Goal: Information Seeking & Learning: Learn about a topic

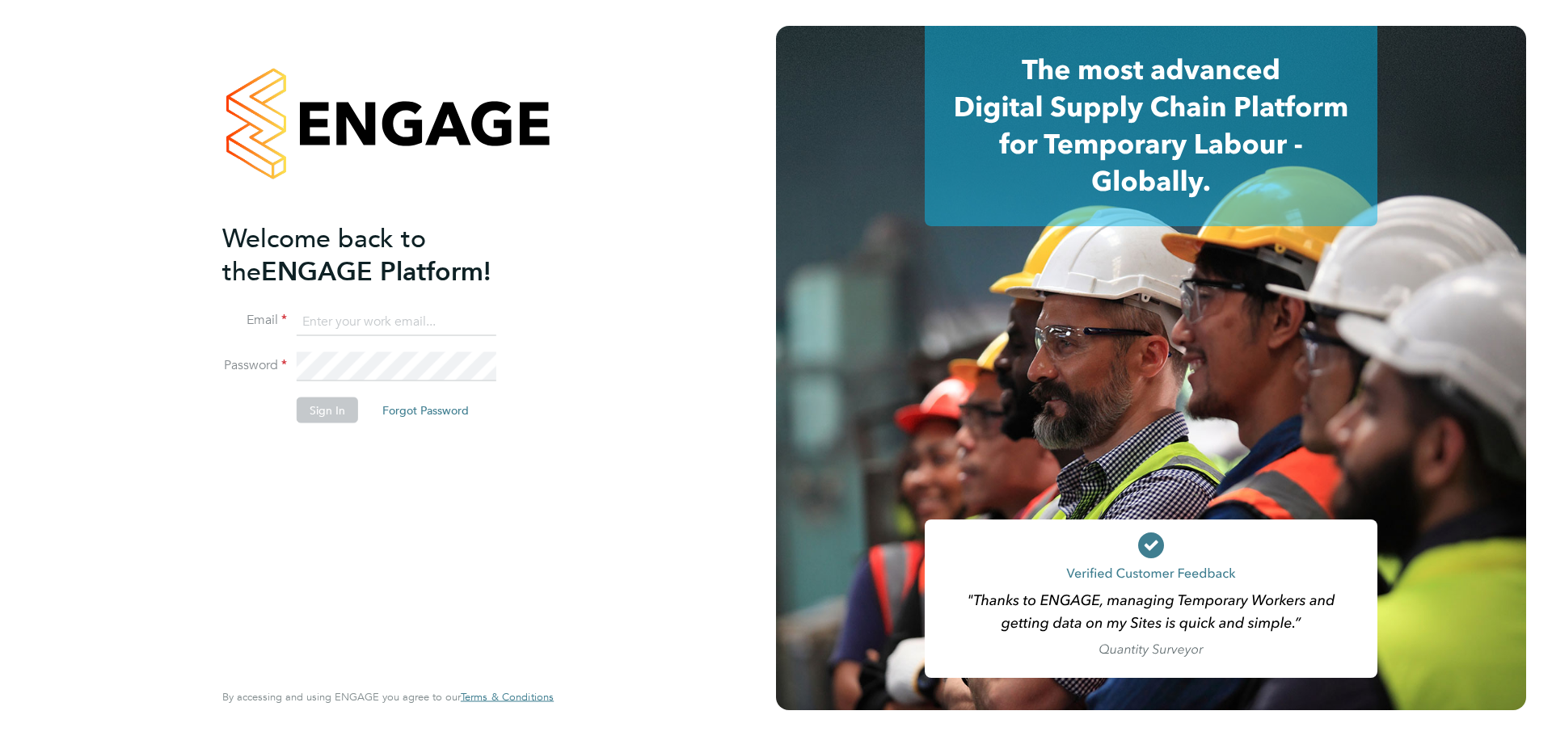
type input "jack.baron@huntereducation.co.uk"
click at [329, 404] on button "Sign In" at bounding box center [327, 411] width 61 height 26
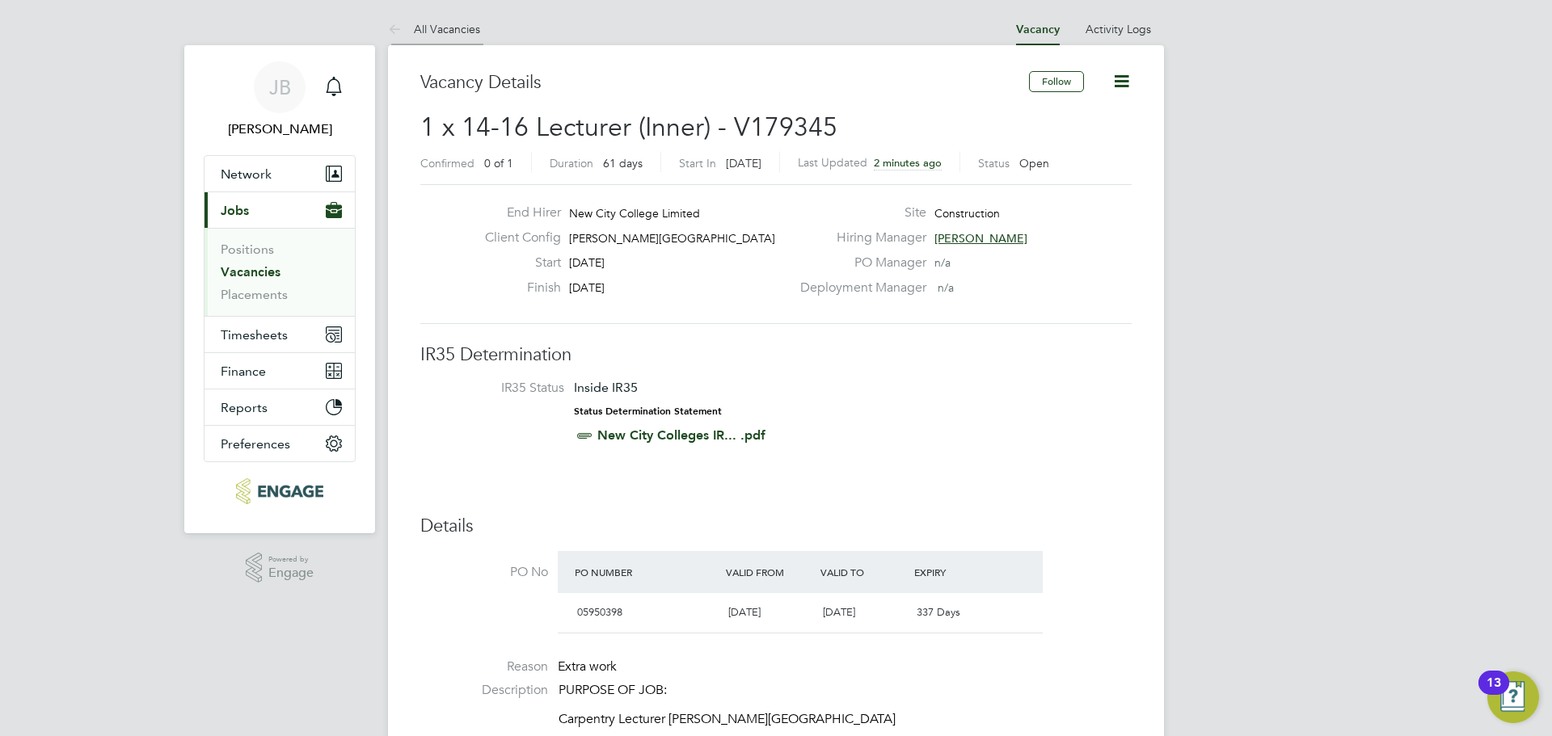
click at [413, 23] on link "All Vacancies" at bounding box center [434, 29] width 92 height 15
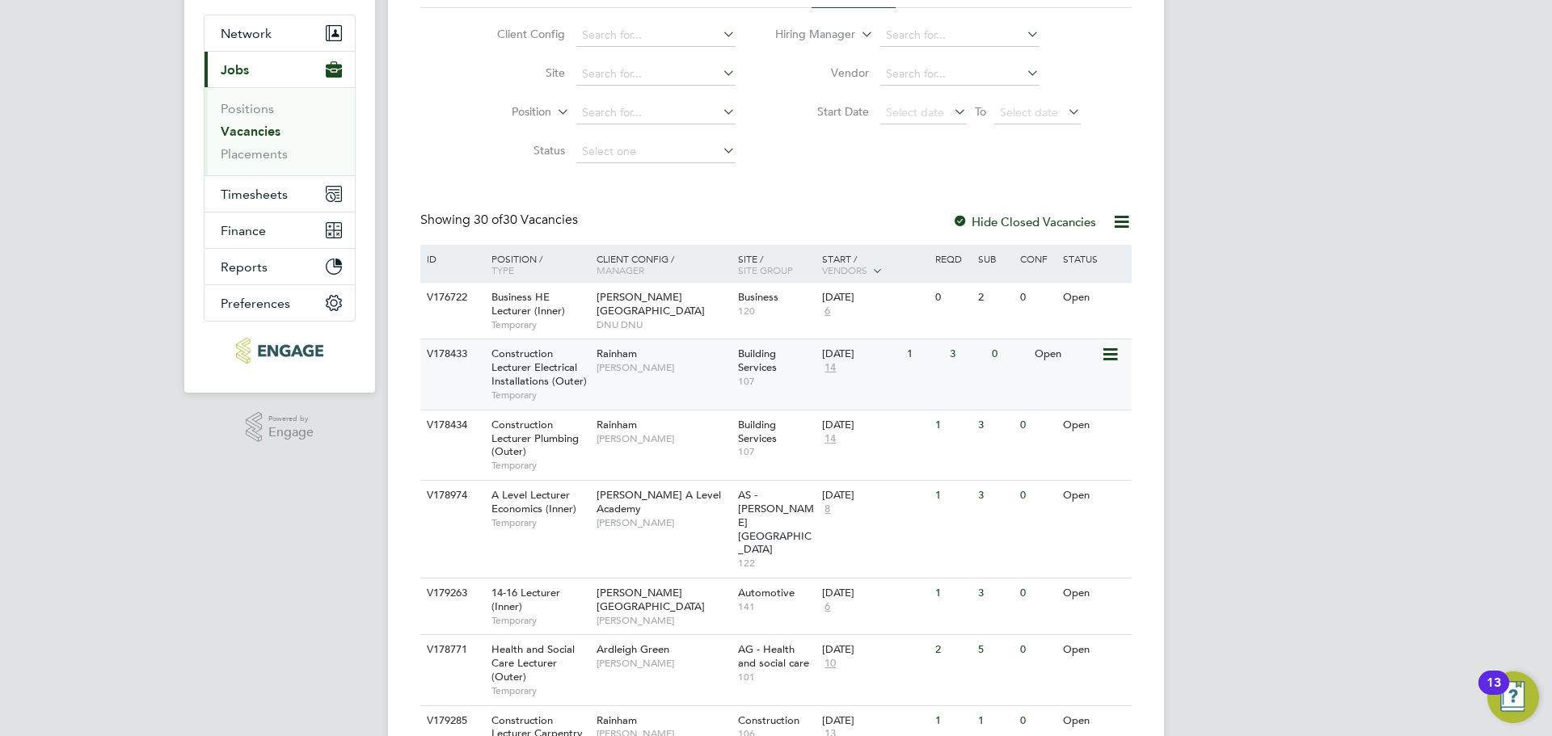
scroll to position [162, 0]
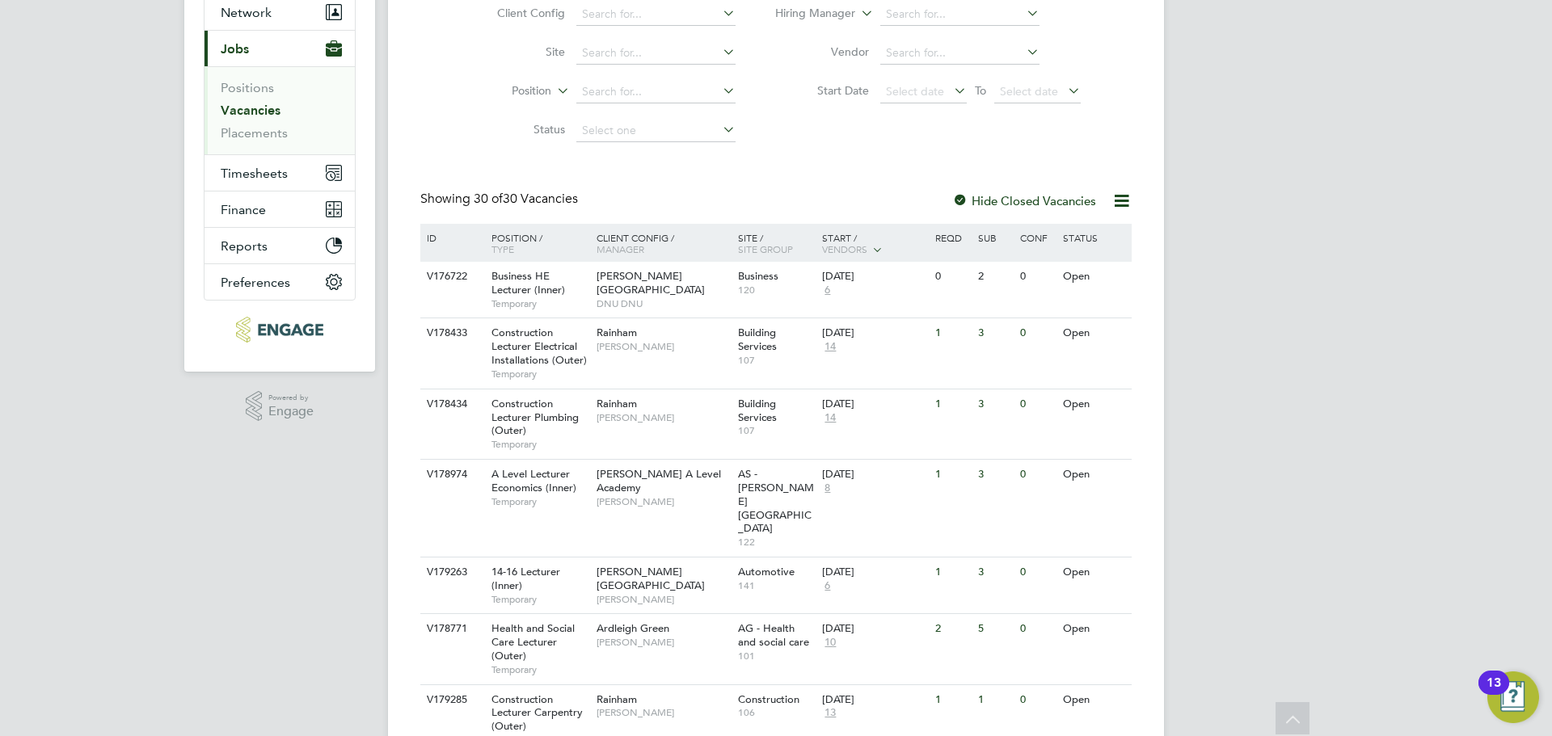
click at [960, 204] on div at bounding box center [960, 202] width 16 height 16
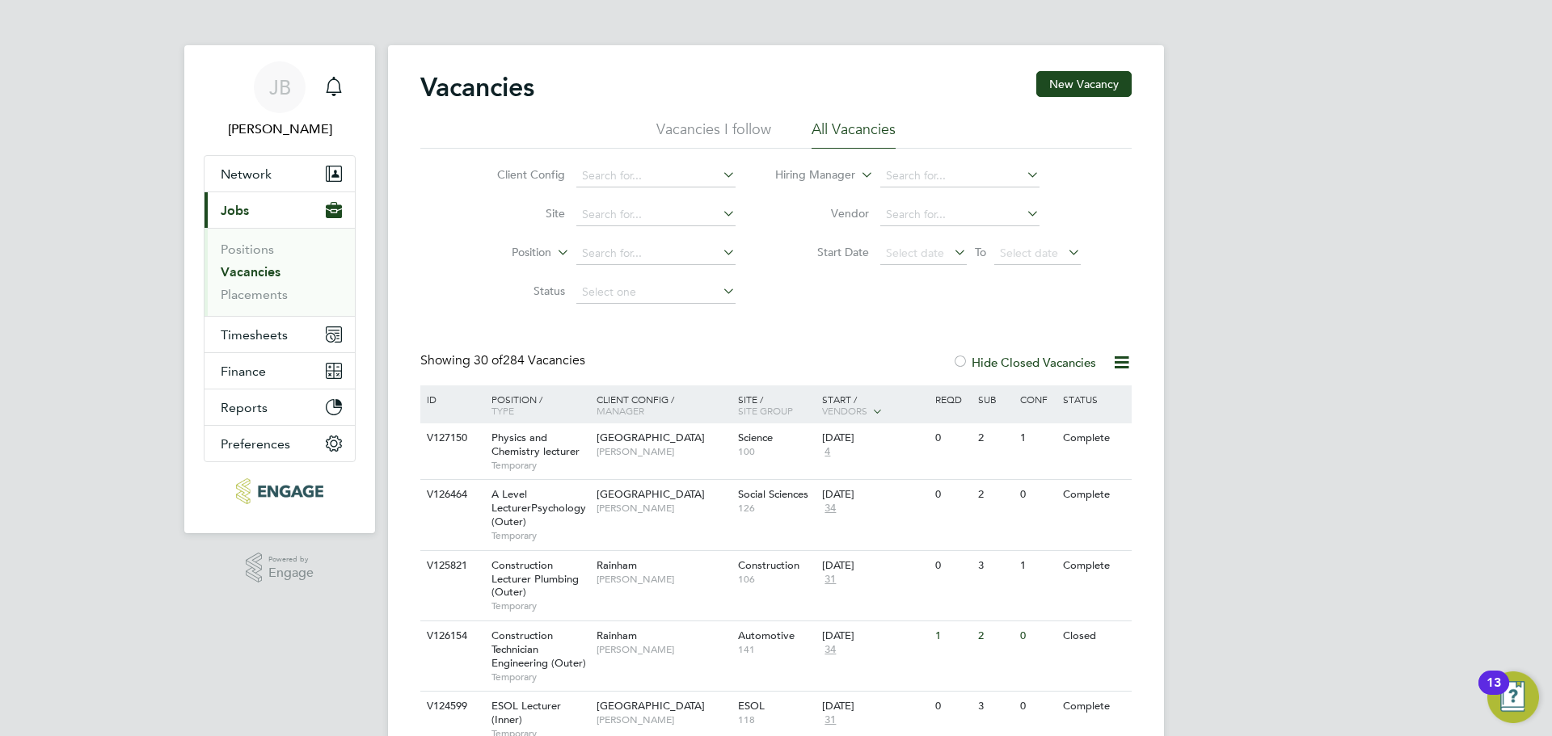
click at [963, 361] on div at bounding box center [960, 364] width 16 height 16
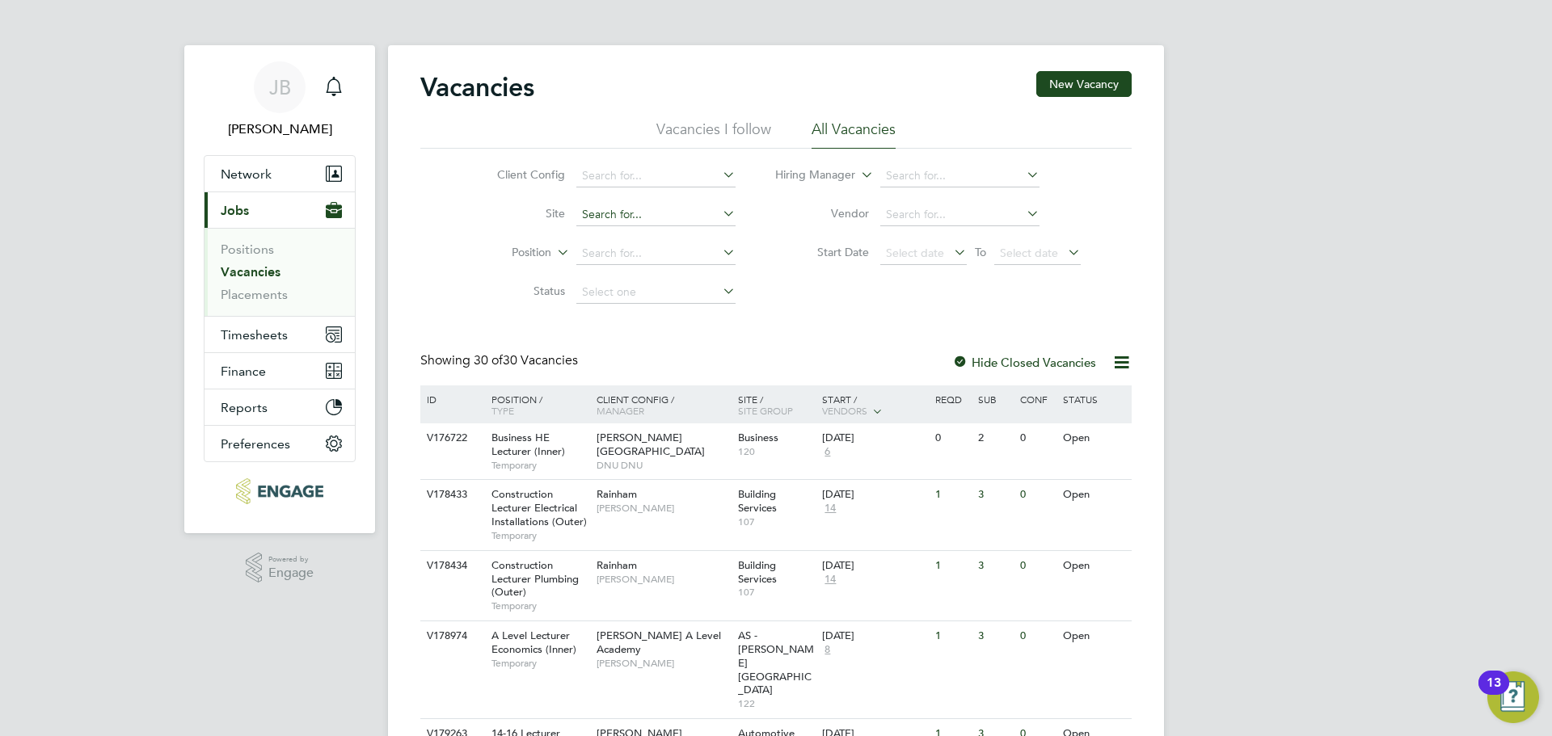
click at [714, 221] on input at bounding box center [655, 215] width 159 height 23
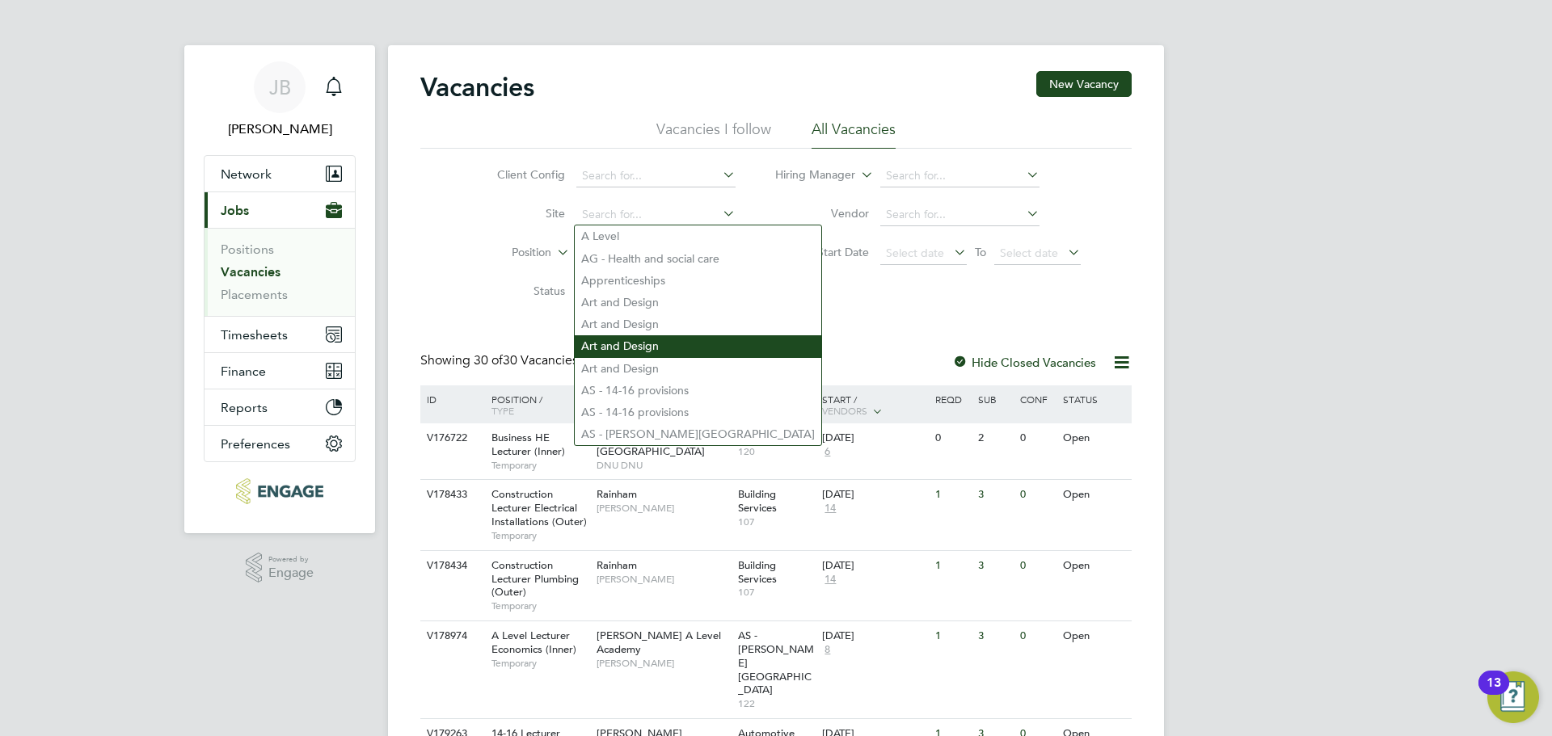
scroll to position [242, 0]
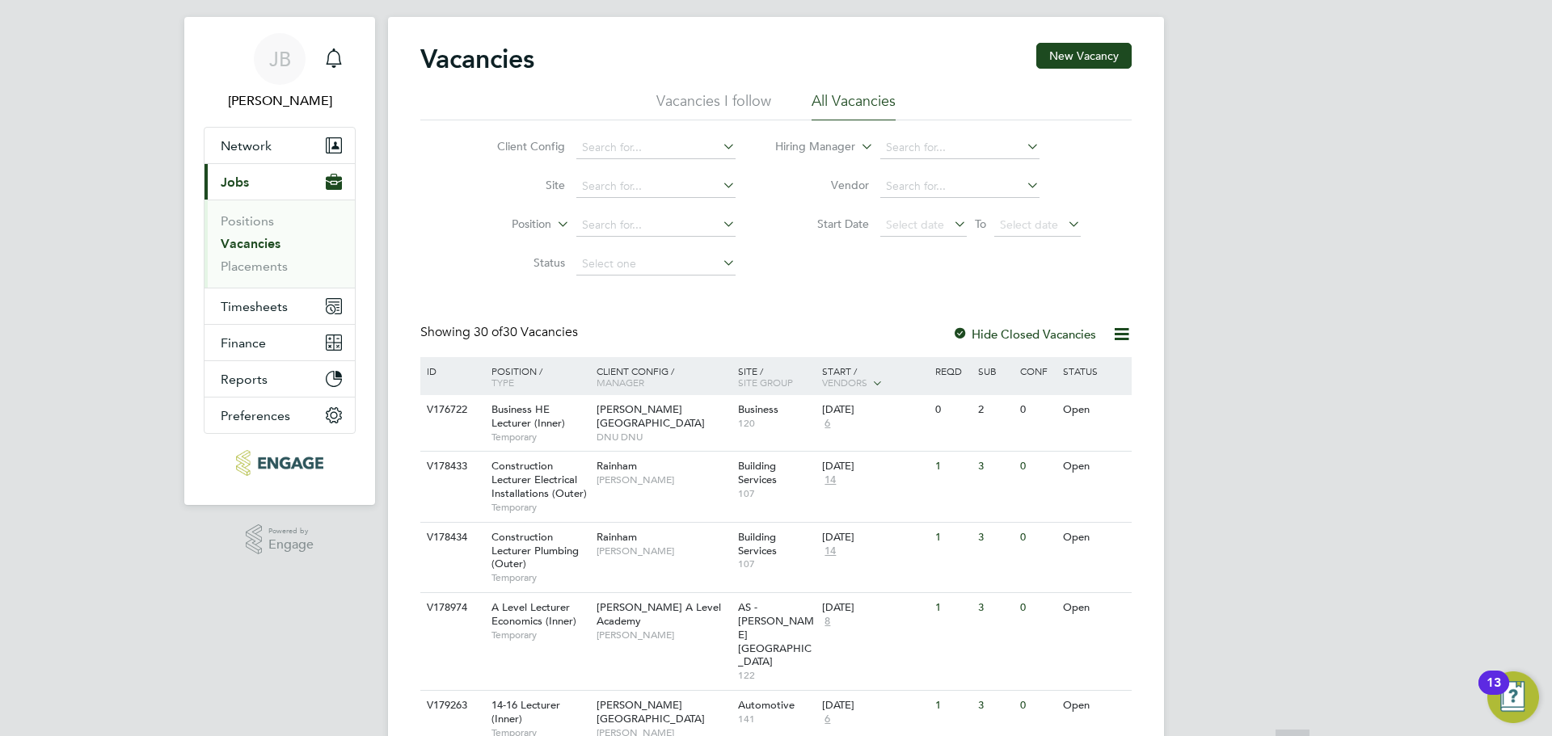
scroll to position [0, 0]
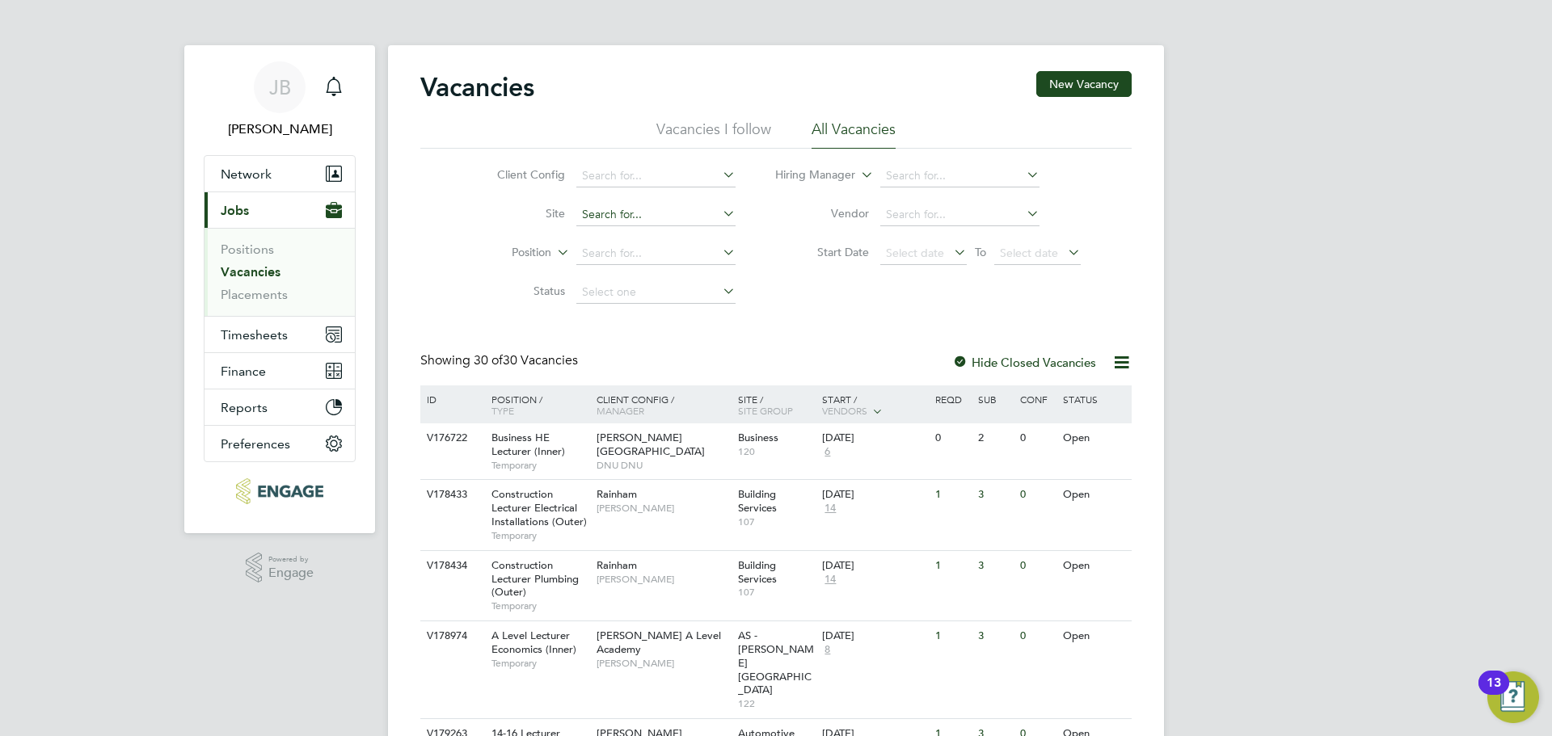
click at [631, 220] on input at bounding box center [655, 215] width 159 height 23
click at [777, 268] on li "Start Date Select date To Select date" at bounding box center [928, 253] width 345 height 39
click at [718, 166] on input at bounding box center [655, 176] width 159 height 23
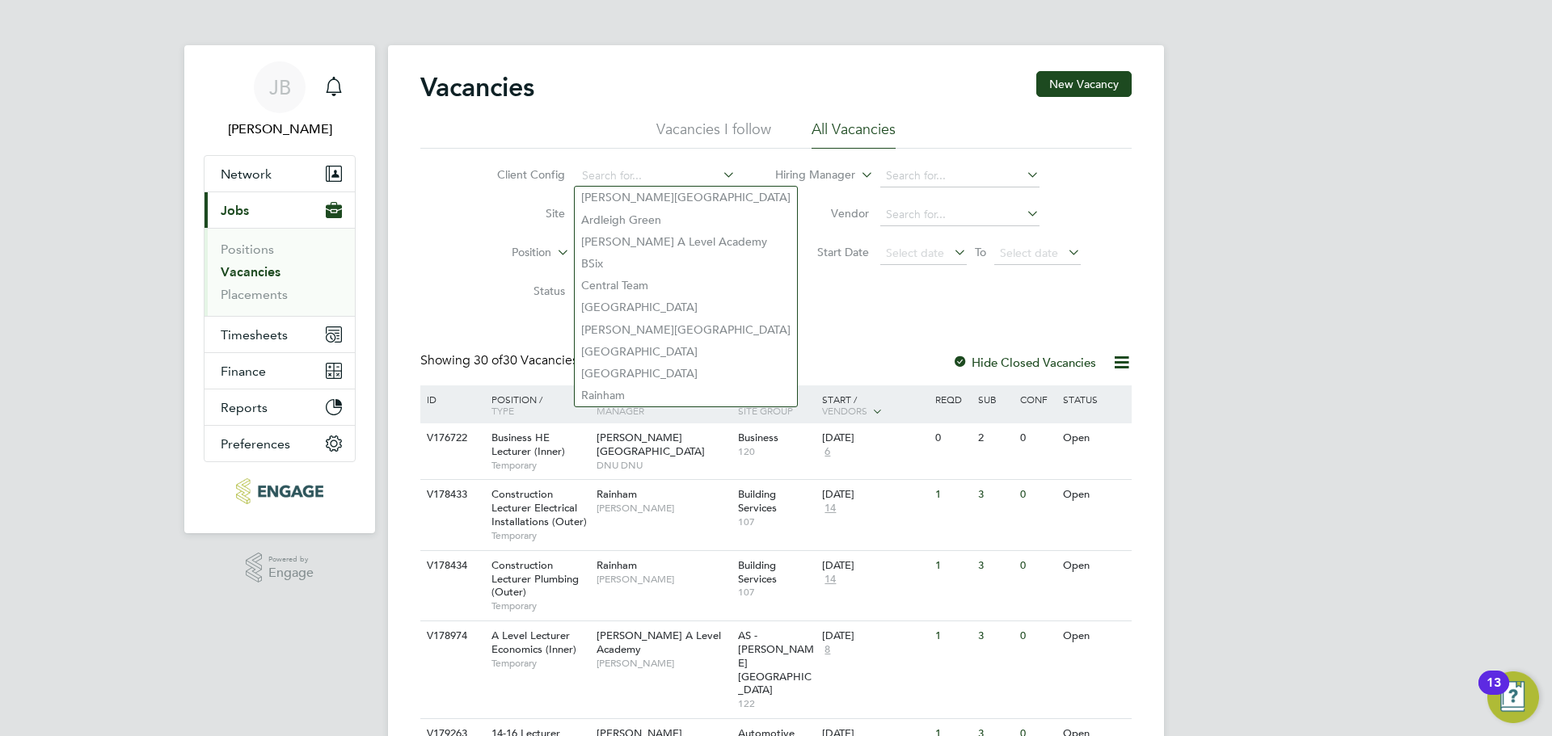
click at [802, 284] on div "Client Config Site Position Status Hiring Manager Vendor Start Date Select date…" at bounding box center [775, 230] width 711 height 163
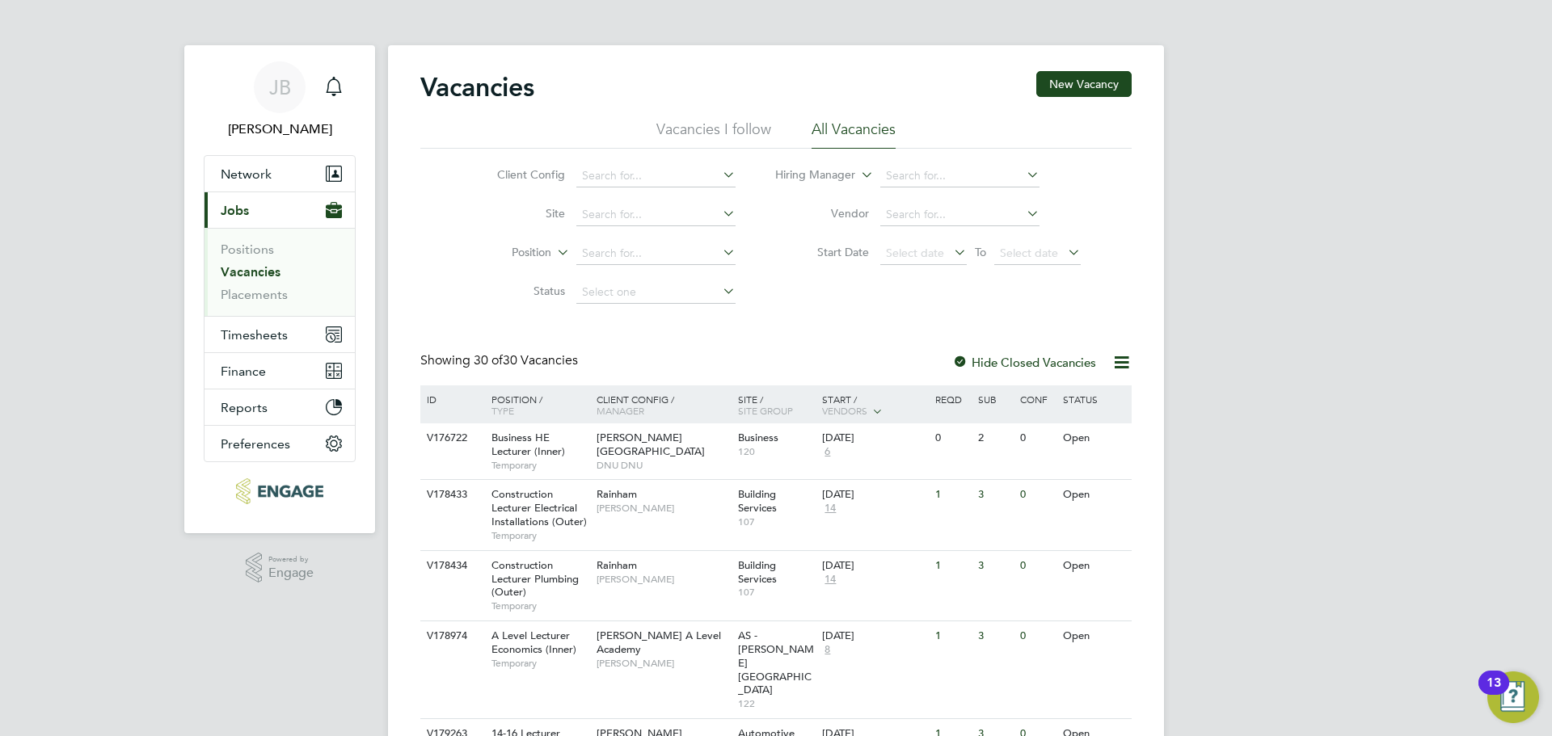
scroll to position [32, 0]
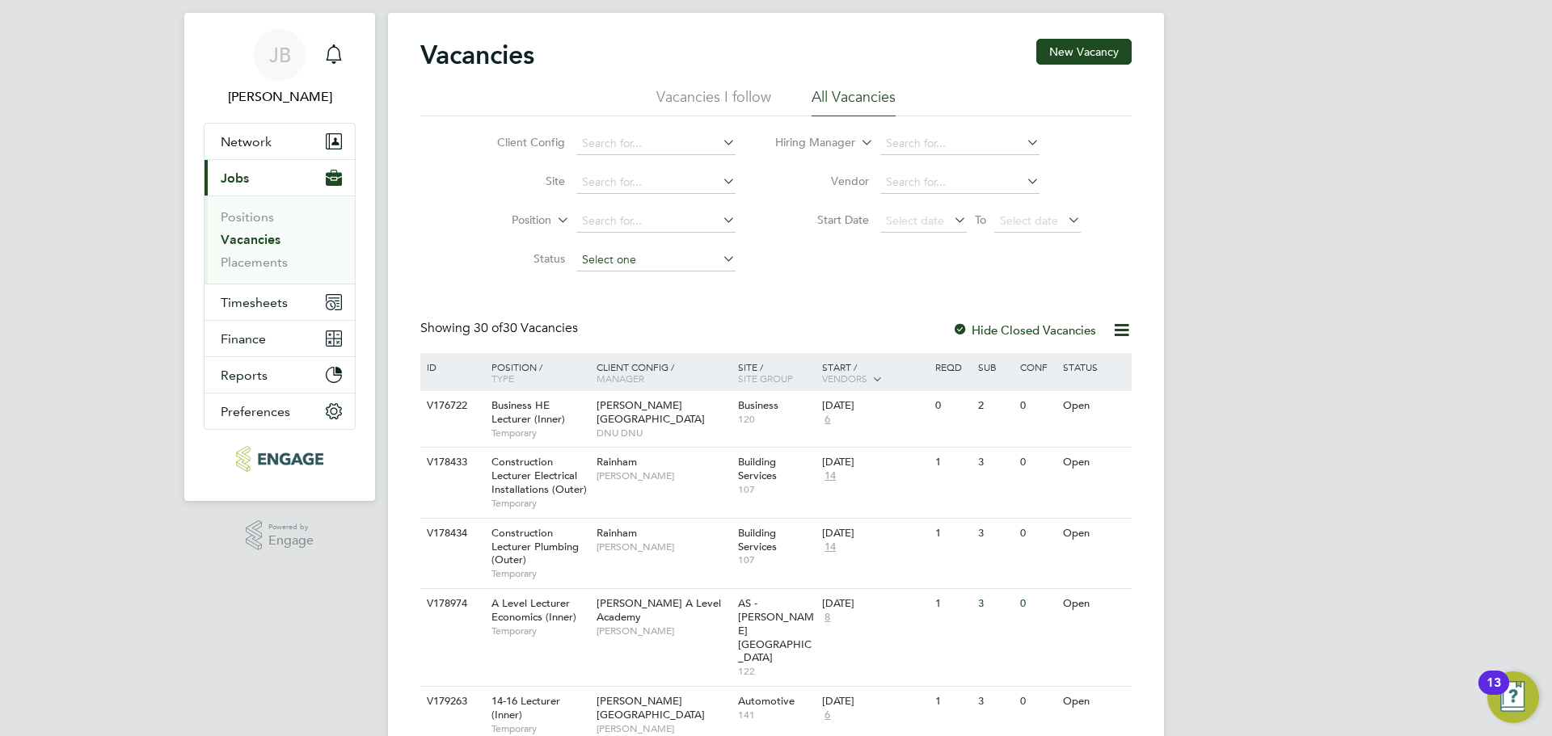
click at [685, 264] on input at bounding box center [655, 260] width 159 height 23
click at [887, 279] on div "Client Config Site Position Status Hiring Manager Vendor Start Date Select date…" at bounding box center [775, 197] width 711 height 163
click at [939, 145] on input at bounding box center [959, 144] width 159 height 23
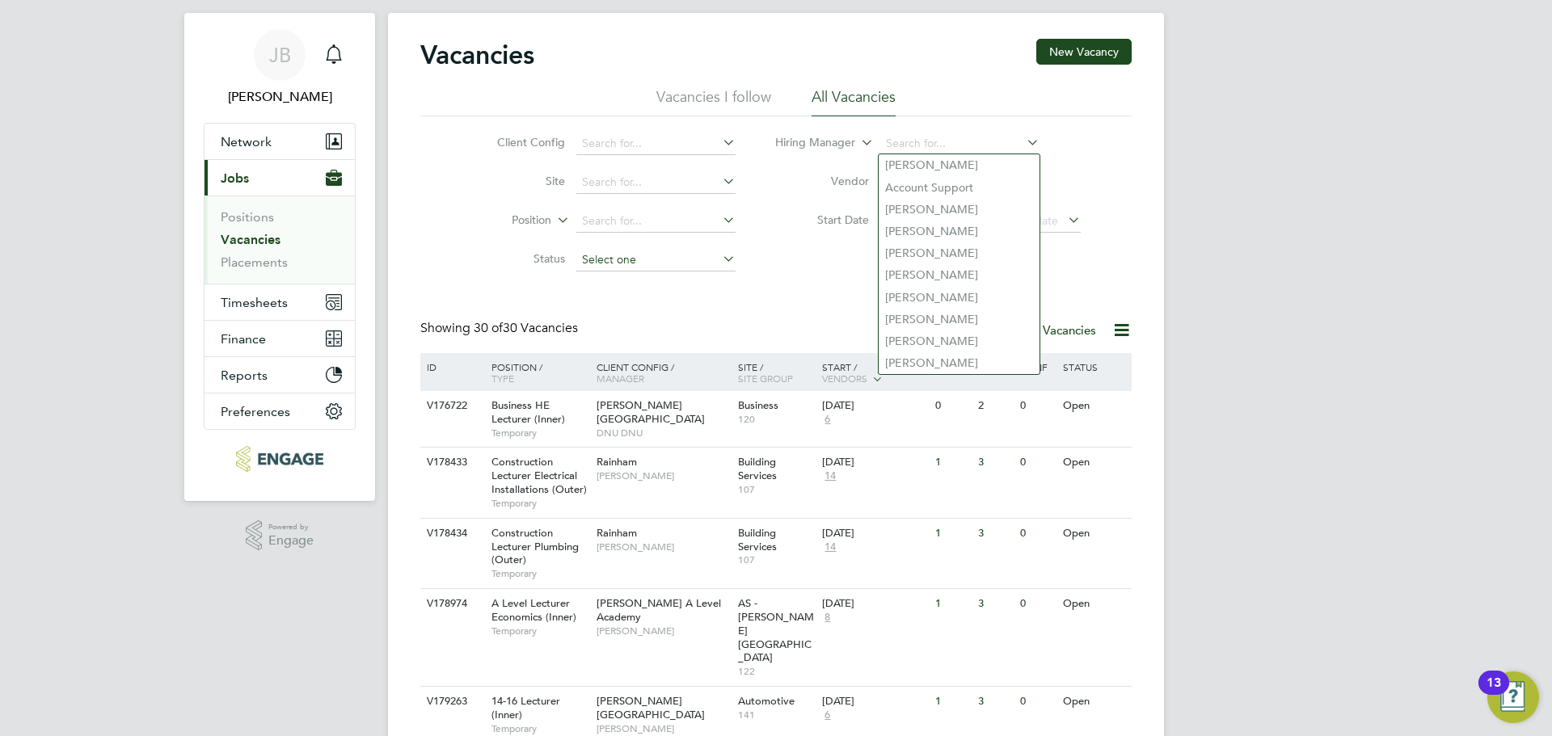
click at [718, 254] on input at bounding box center [655, 260] width 159 height 23
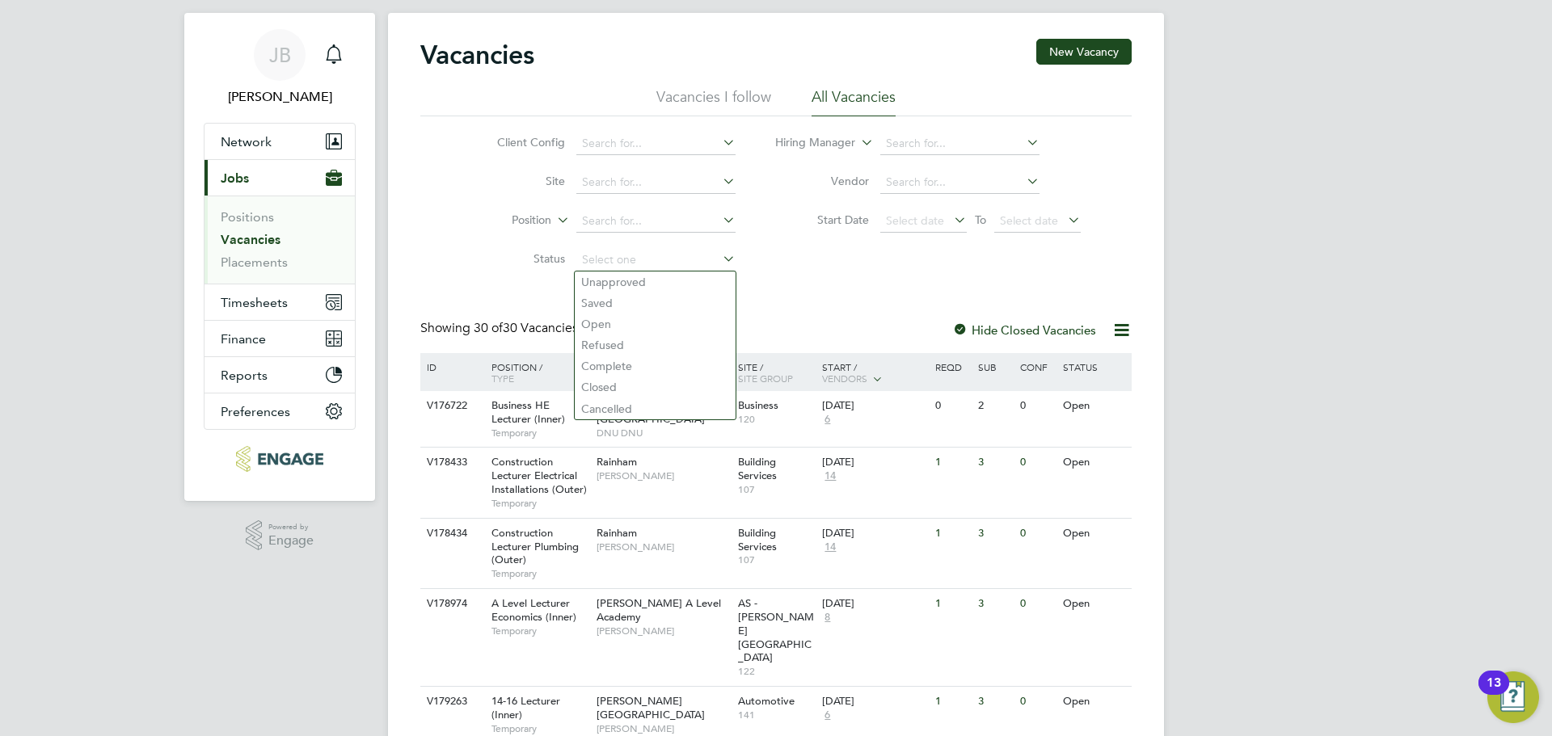
click at [772, 144] on label "Hiring Manager" at bounding box center [808, 143] width 93 height 16
click at [656, 194] on li "Site" at bounding box center [604, 182] width 304 height 39
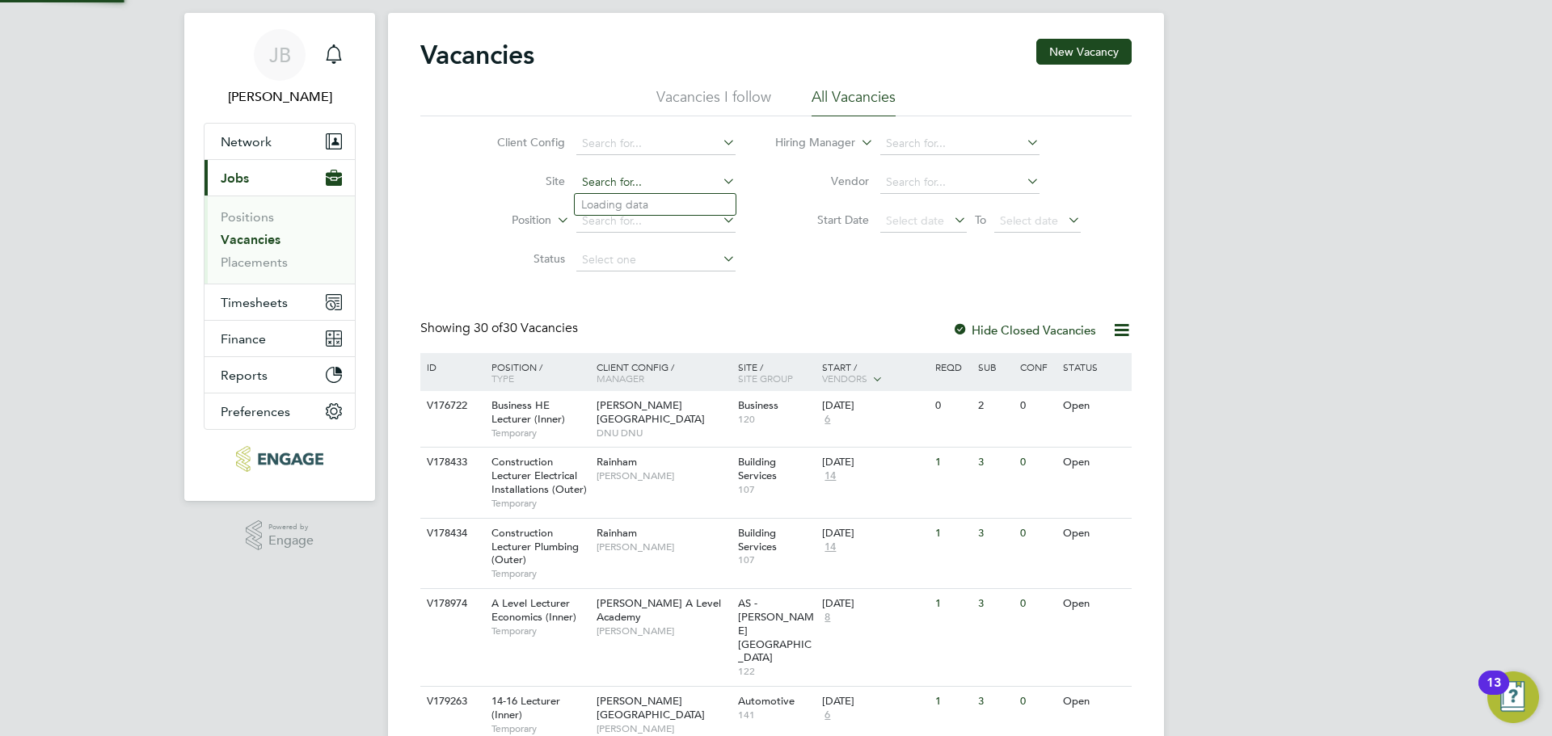
click at [701, 175] on input at bounding box center [655, 182] width 159 height 23
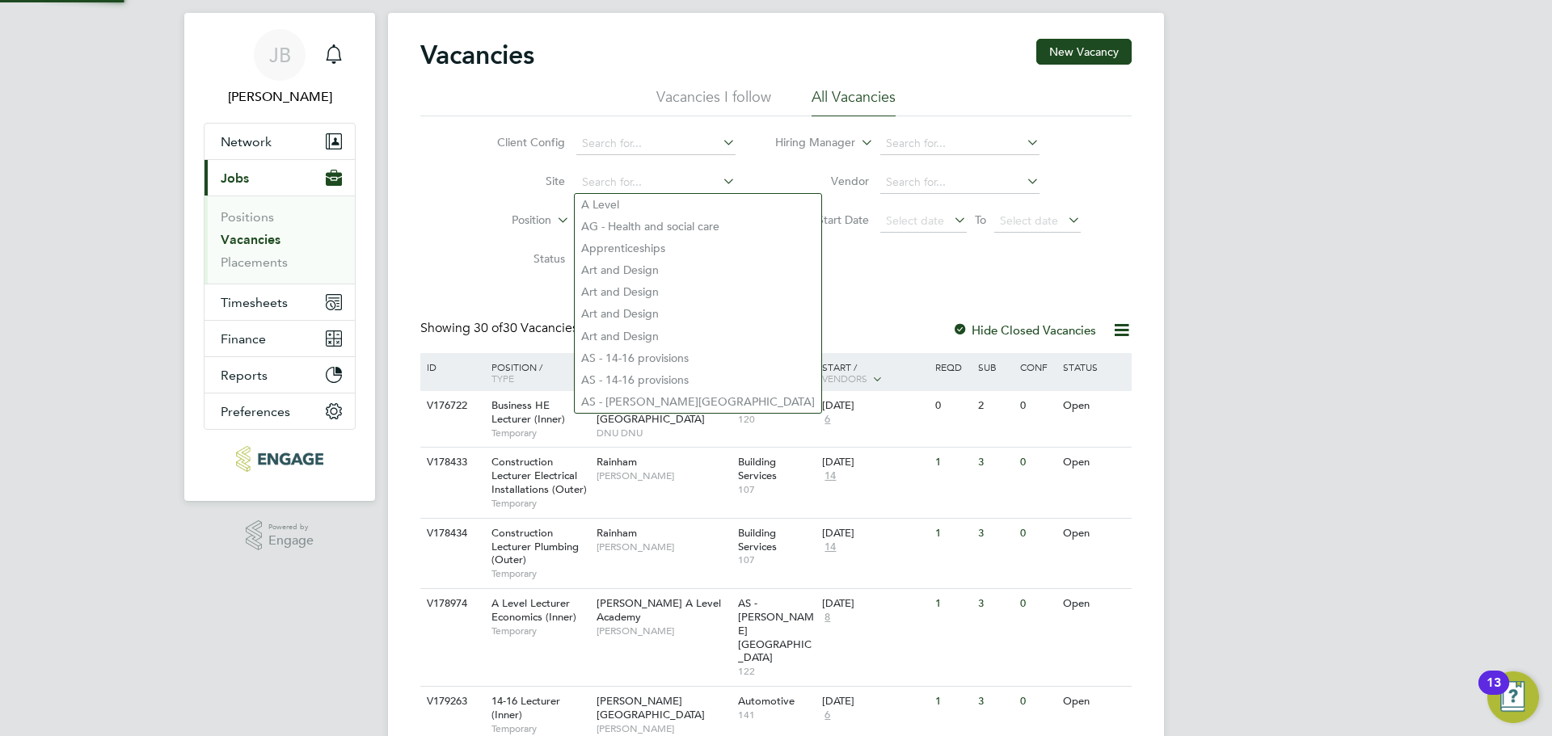
click at [784, 233] on li "Start Date Select date To Select date" at bounding box center [928, 221] width 345 height 39
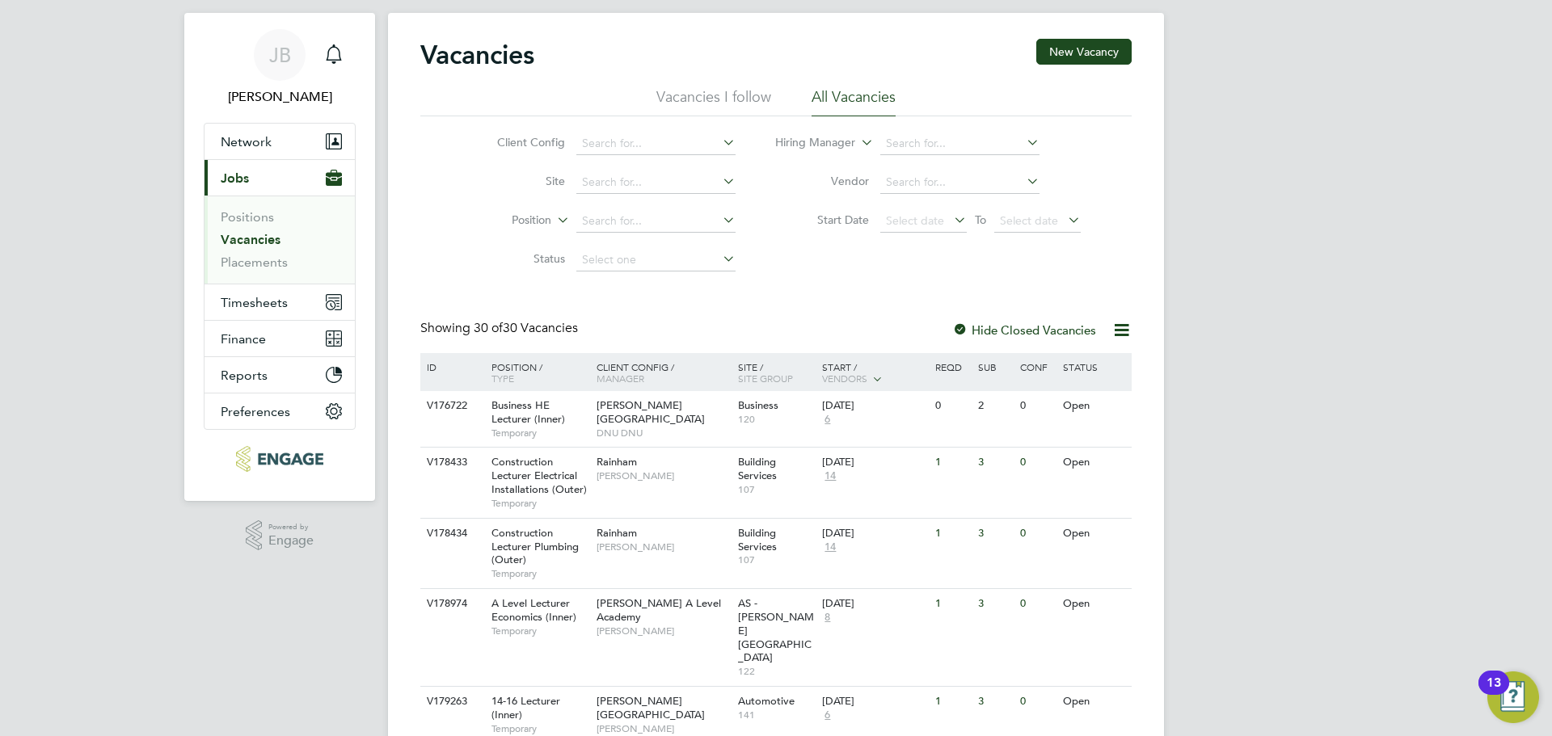
click at [554, 223] on icon at bounding box center [554, 216] width 0 height 15
click at [512, 251] on li "Type" at bounding box center [501, 260] width 100 height 21
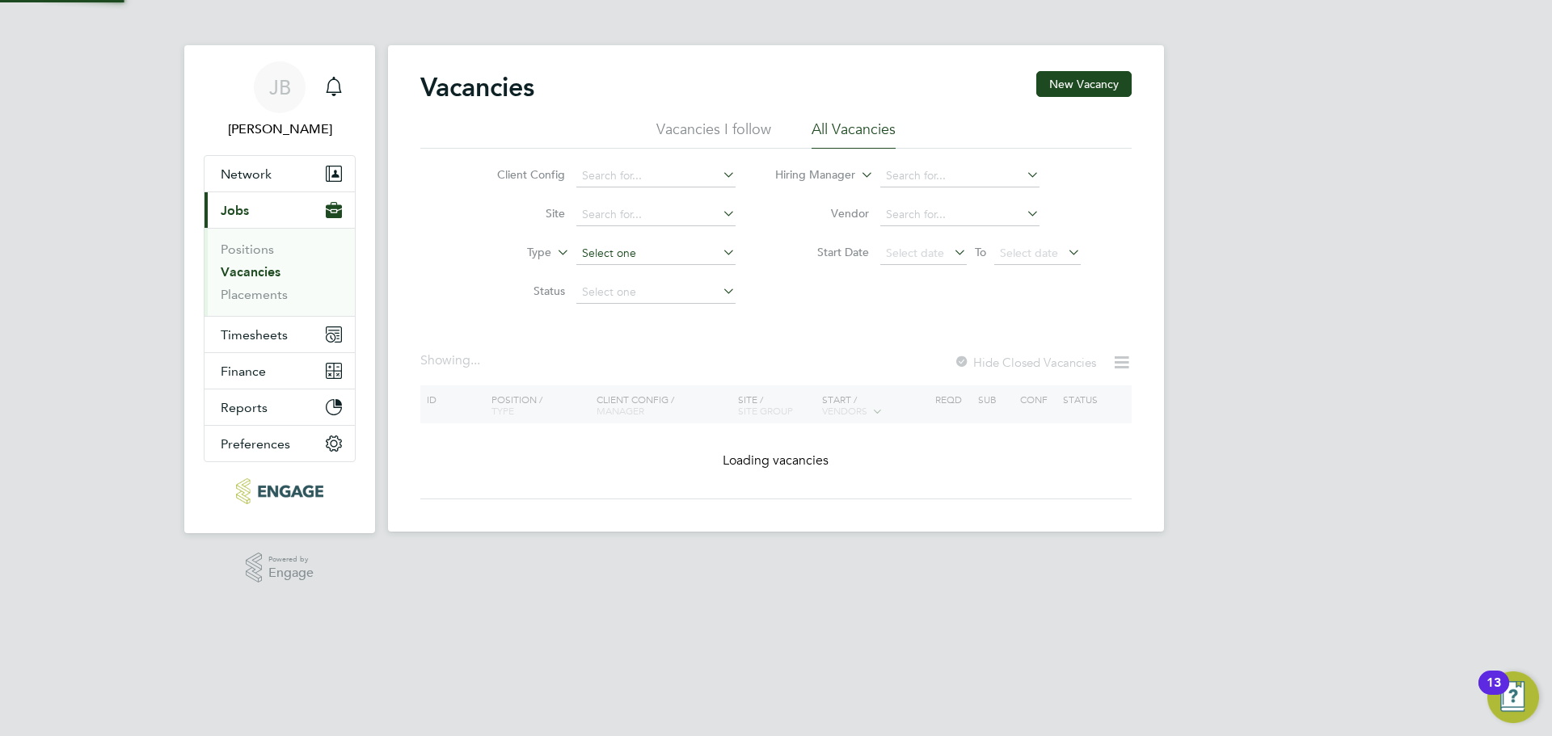
click at [621, 246] on input at bounding box center [655, 253] width 159 height 23
click at [803, 272] on li "Start Date Select date To Select date" at bounding box center [928, 253] width 345 height 39
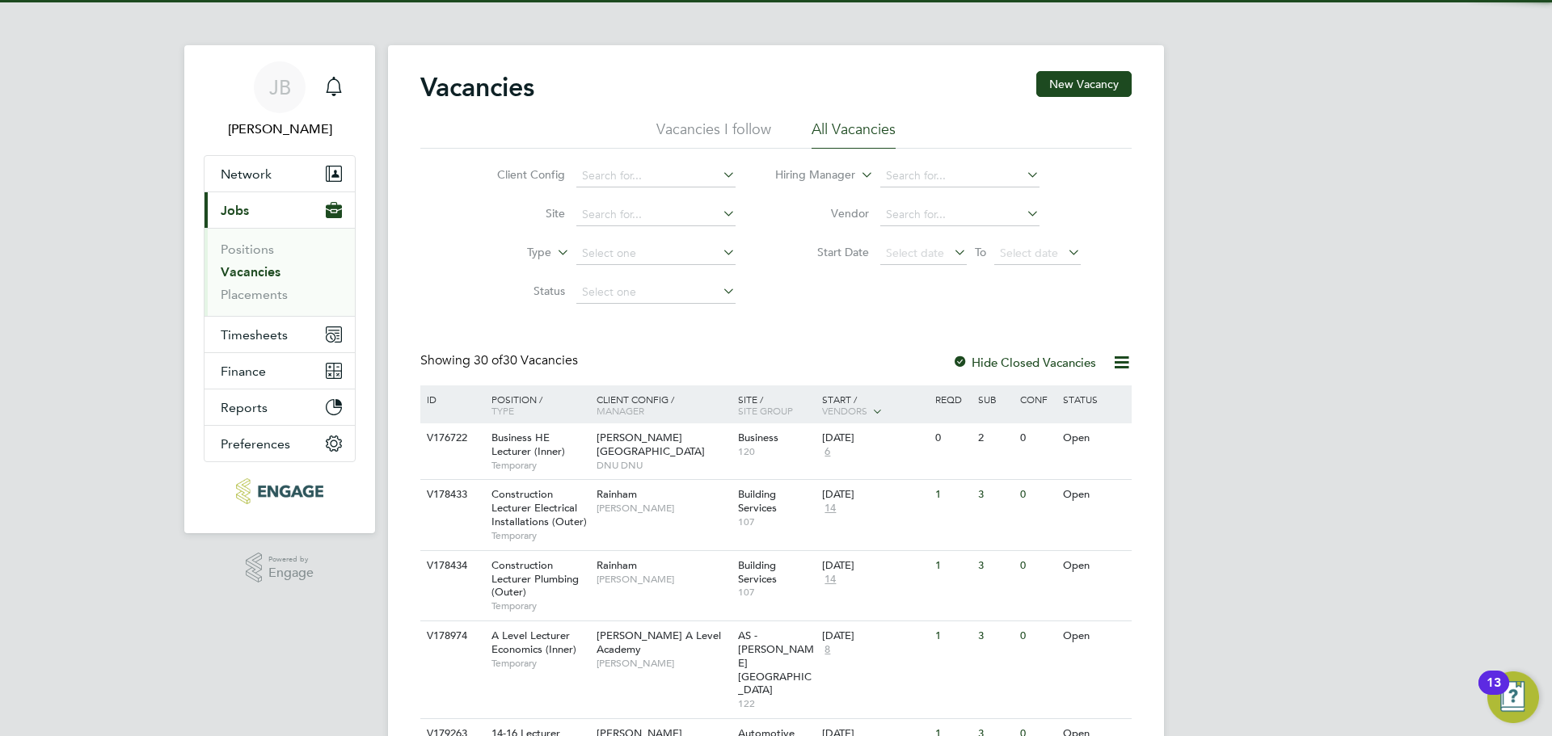
click at [547, 256] on label "Type" at bounding box center [504, 253] width 93 height 16
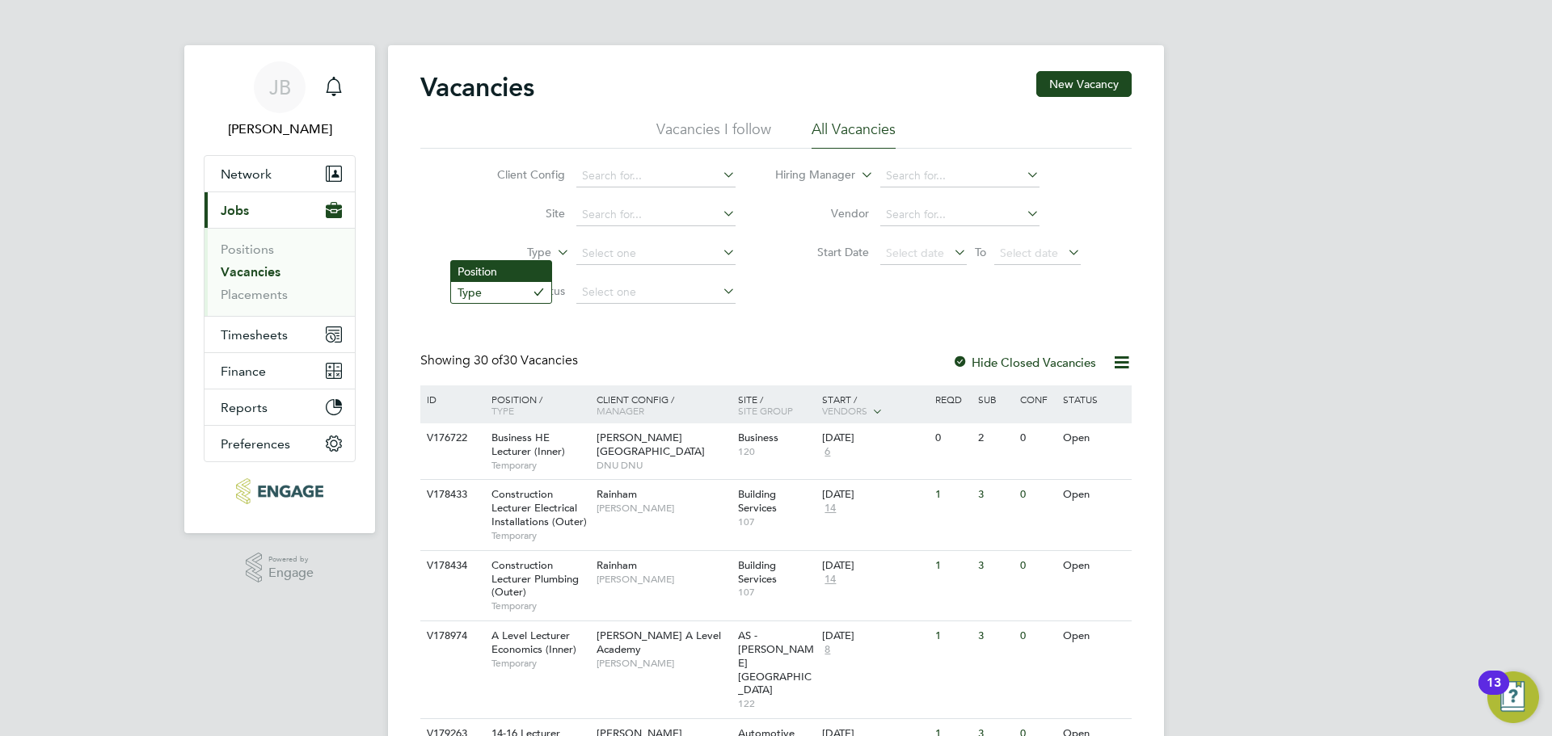
click at [545, 276] on li "Position" at bounding box center [501, 271] width 100 height 21
